Goal: Task Accomplishment & Management: Use online tool/utility

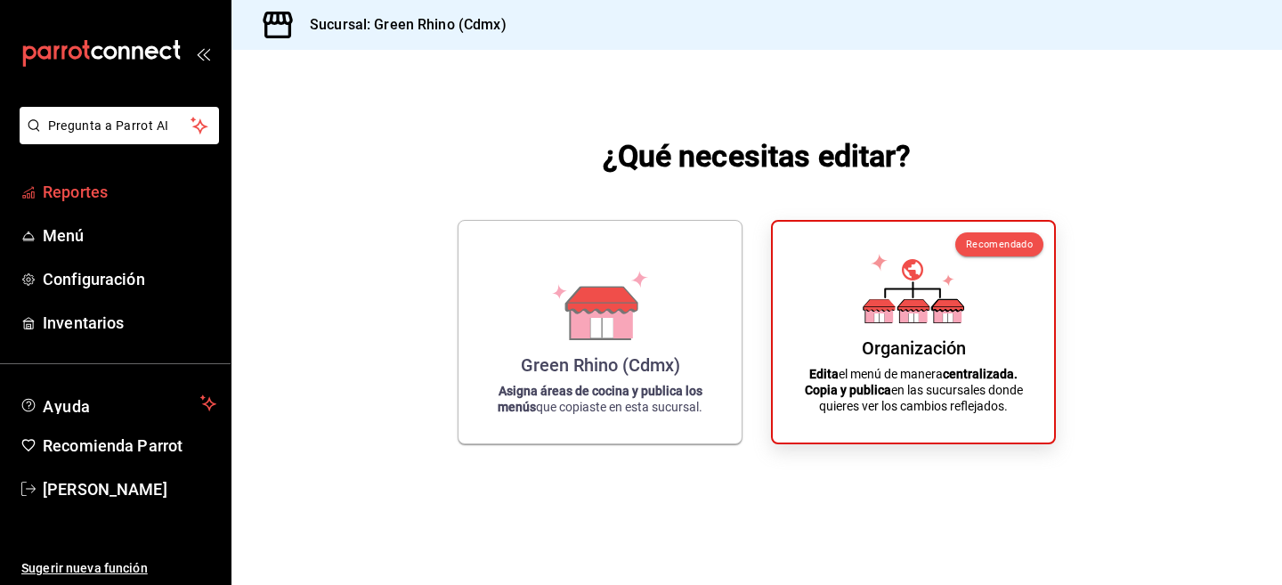
click at [108, 191] on span "Reportes" at bounding box center [130, 192] width 174 height 24
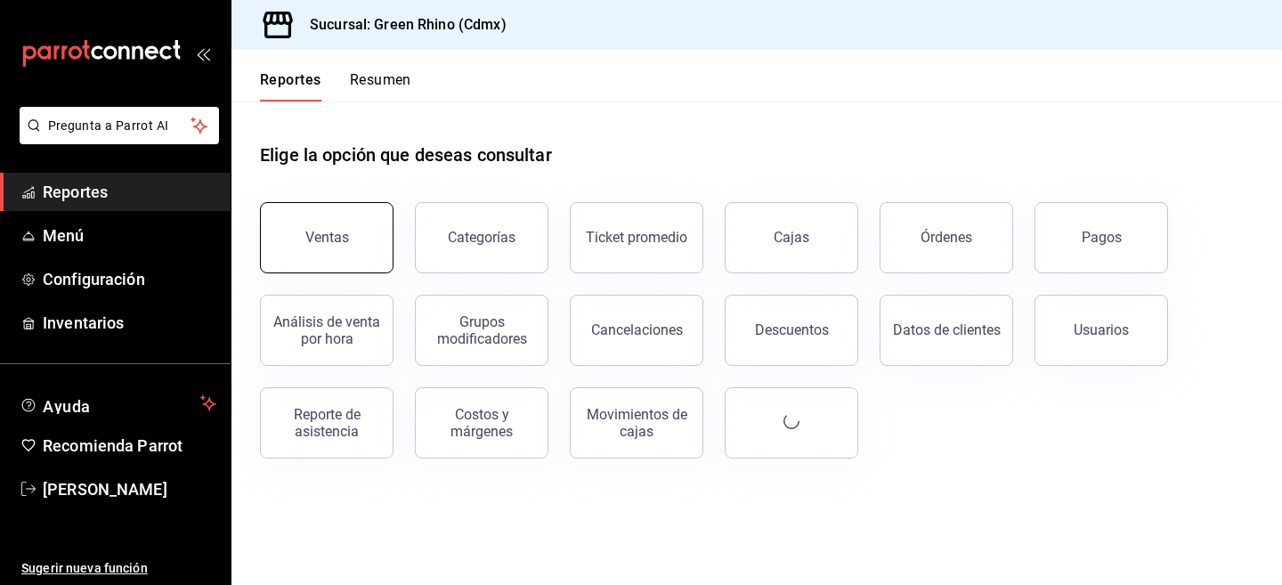
click at [326, 224] on button "Ventas" at bounding box center [326, 237] width 133 height 71
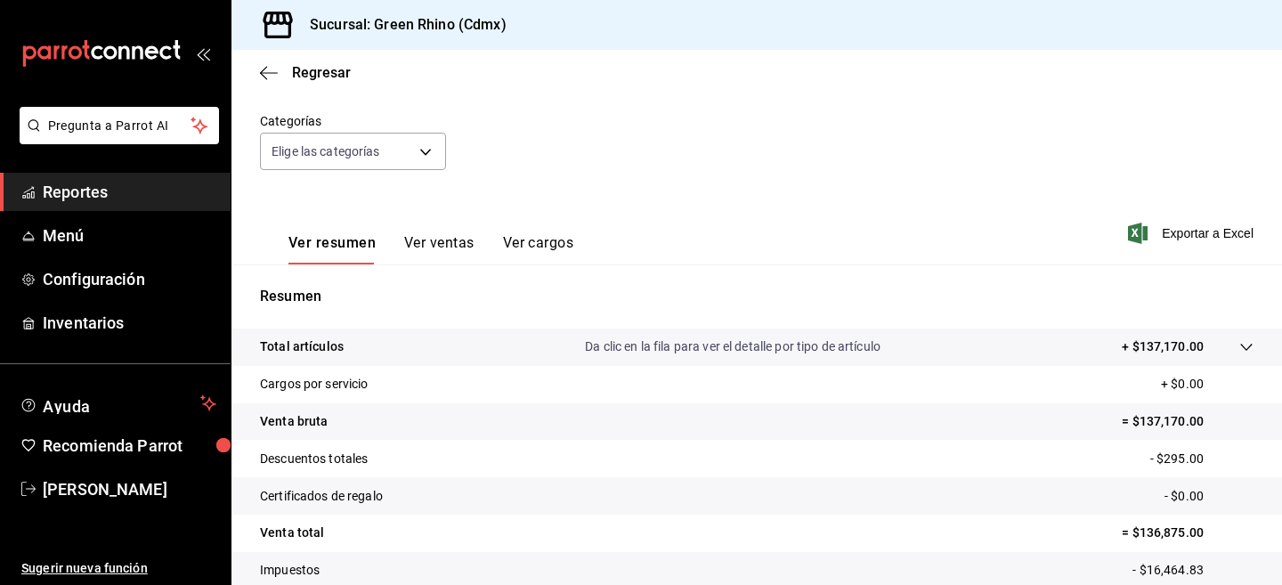
scroll to position [67, 0]
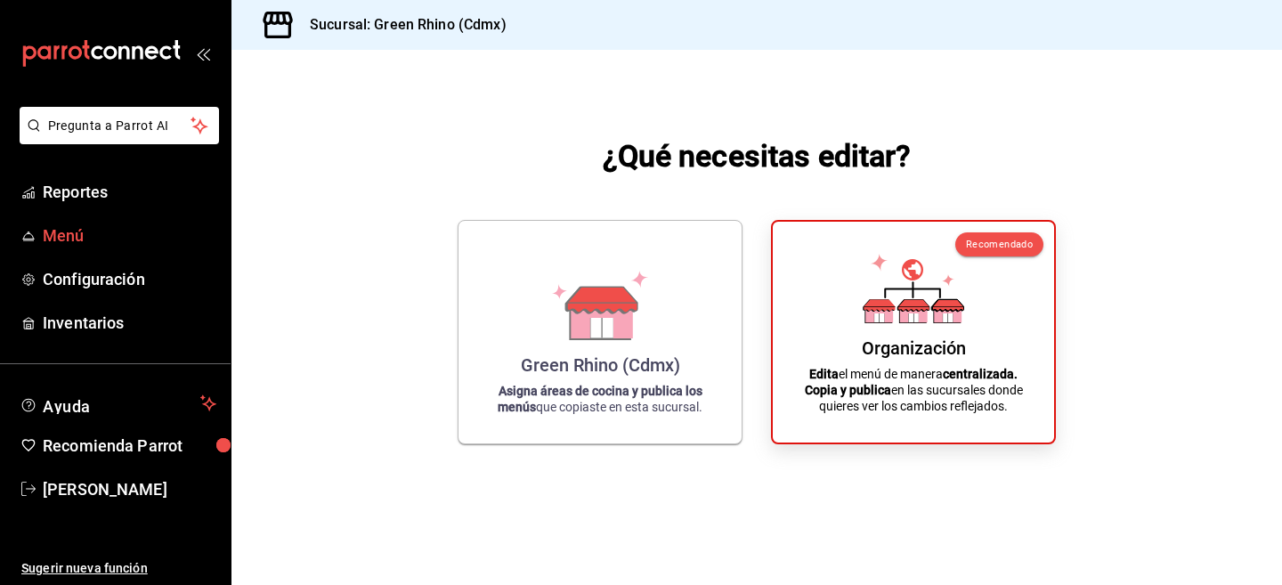
click at [108, 228] on span "Menú" at bounding box center [130, 235] width 174 height 24
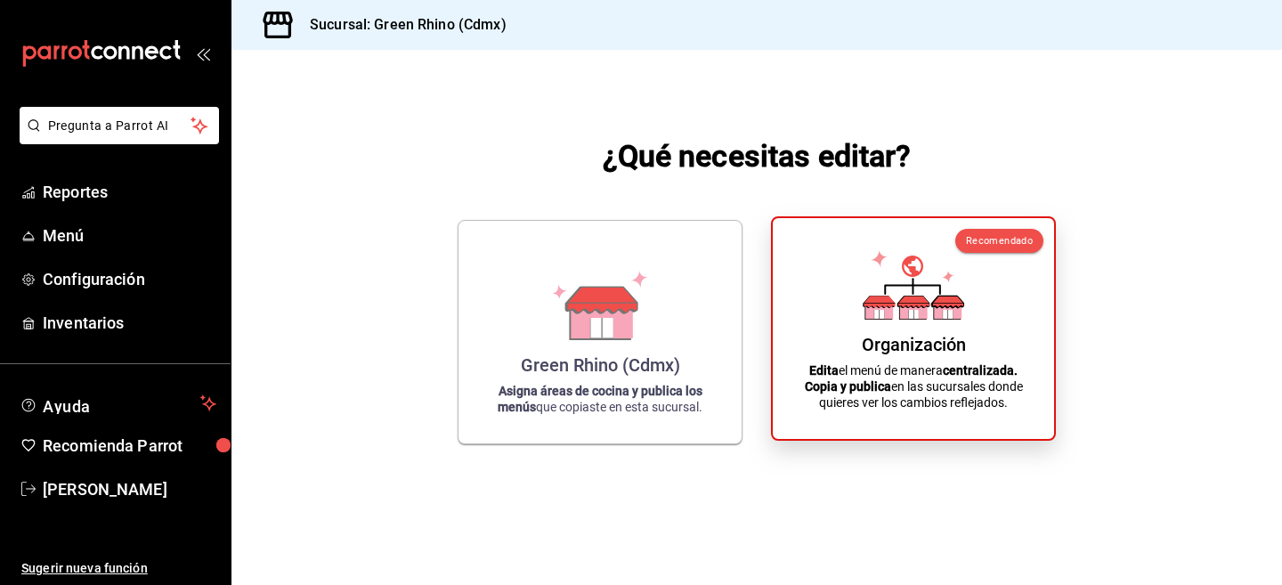
click at [932, 339] on div "Organización" at bounding box center [914, 344] width 104 height 21
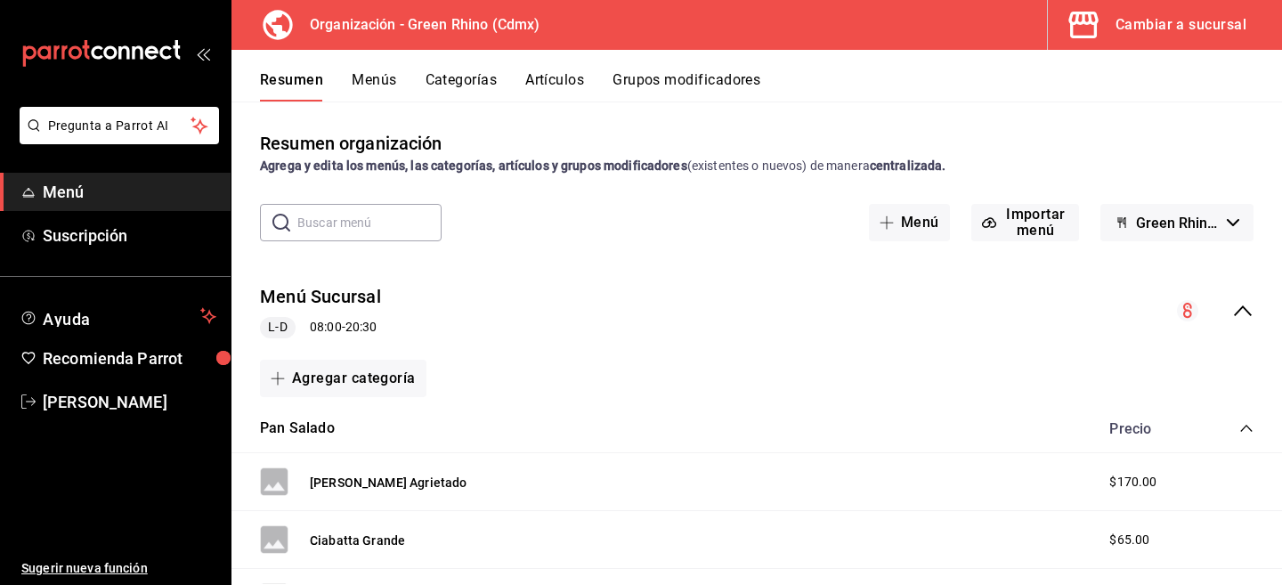
click at [563, 87] on button "Artículos" at bounding box center [554, 86] width 59 height 30
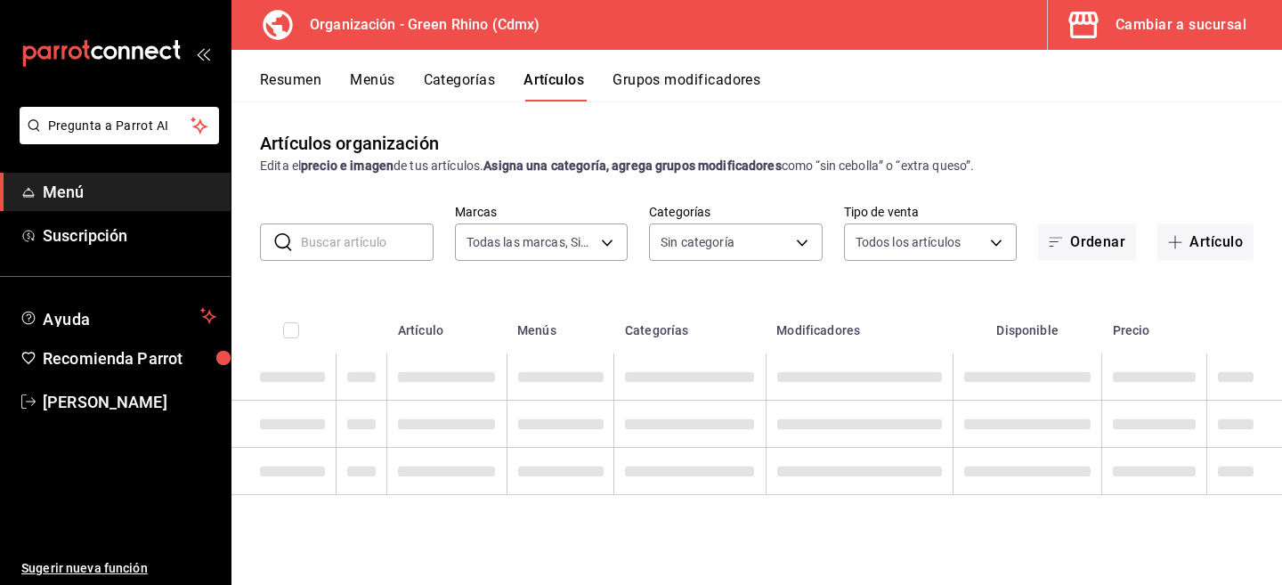
type input "718e4269-ab1b-41b6-b1a3-b54ad853307e"
type input "a63415d0-f08f-4da5-93bf-970c3b860b08,be571465-ace9-4e63-97a2-0382f1ecc6c2,096c3…"
